Goal: Navigation & Orientation: Find specific page/section

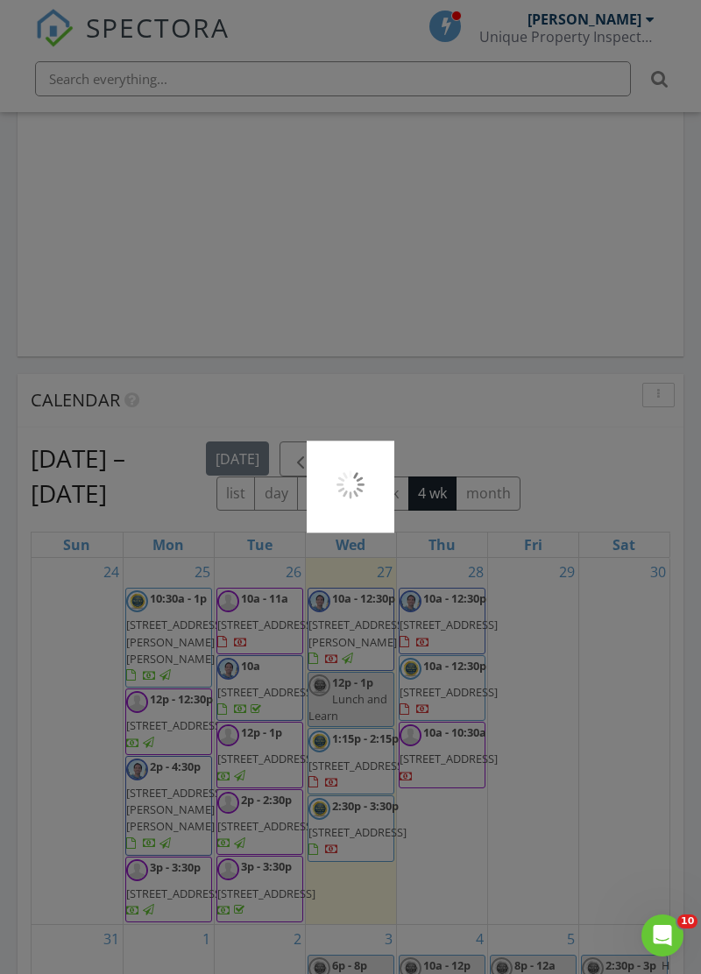
scroll to position [1519, 0]
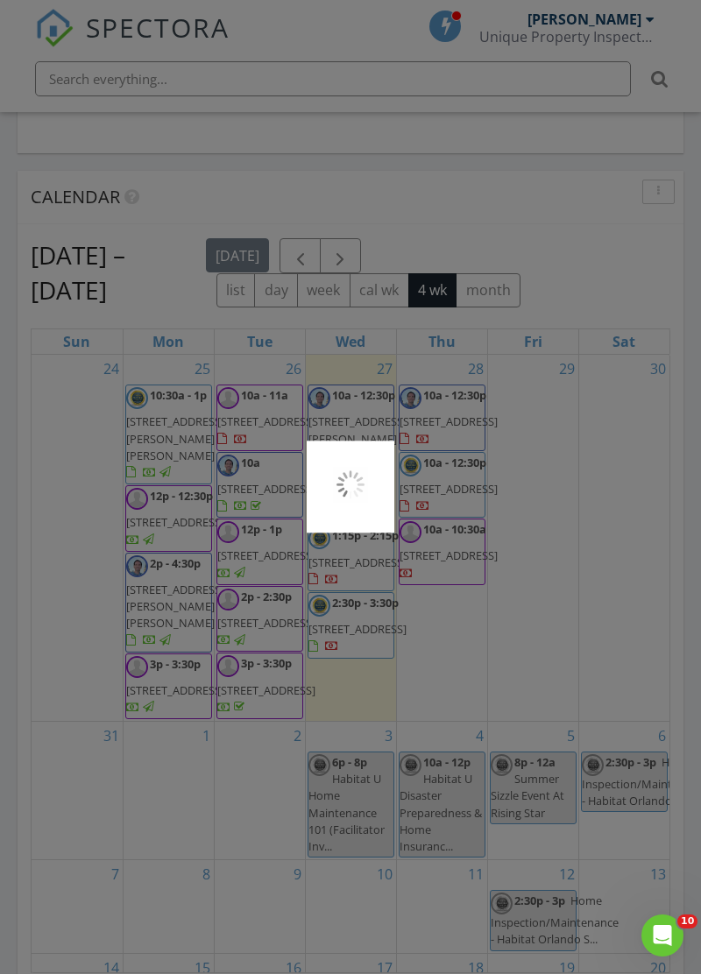
scroll to position [1672, 0]
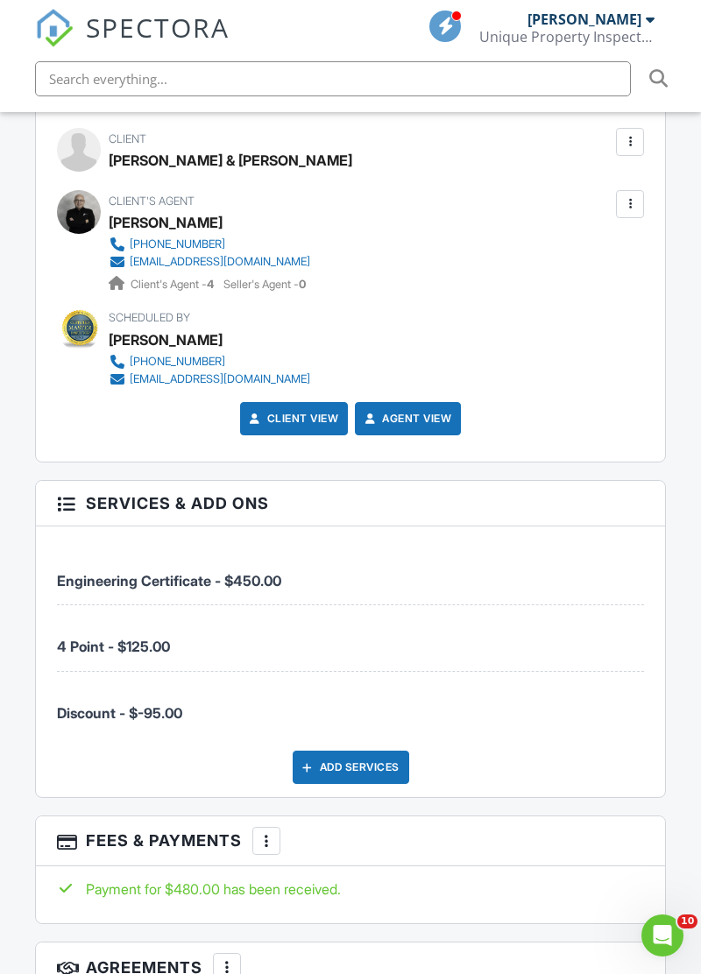
scroll to position [2101, 0]
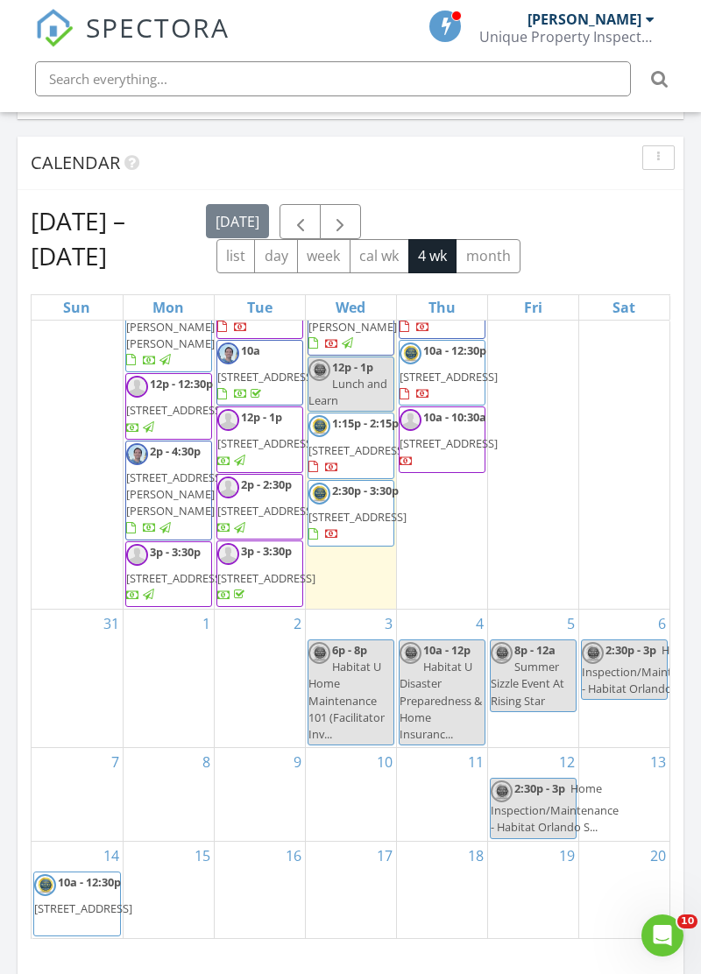
scroll to position [205, 0]
